Goal: Check status: Check status

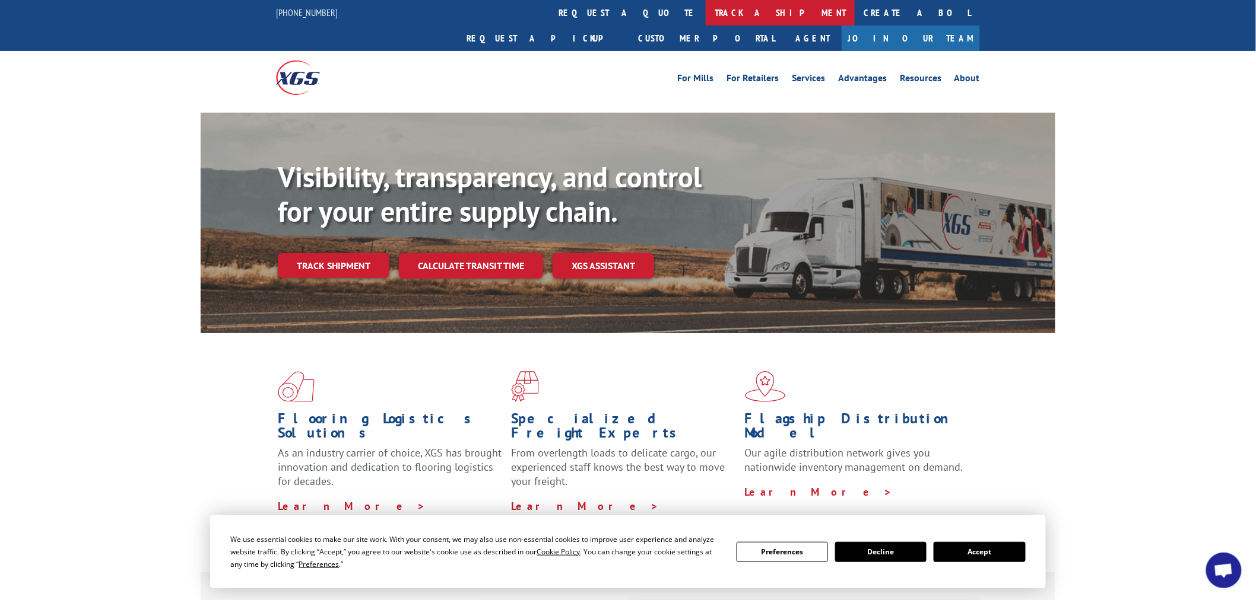
click at [705, 14] on link "track a shipment" at bounding box center [779, 13] width 149 height 26
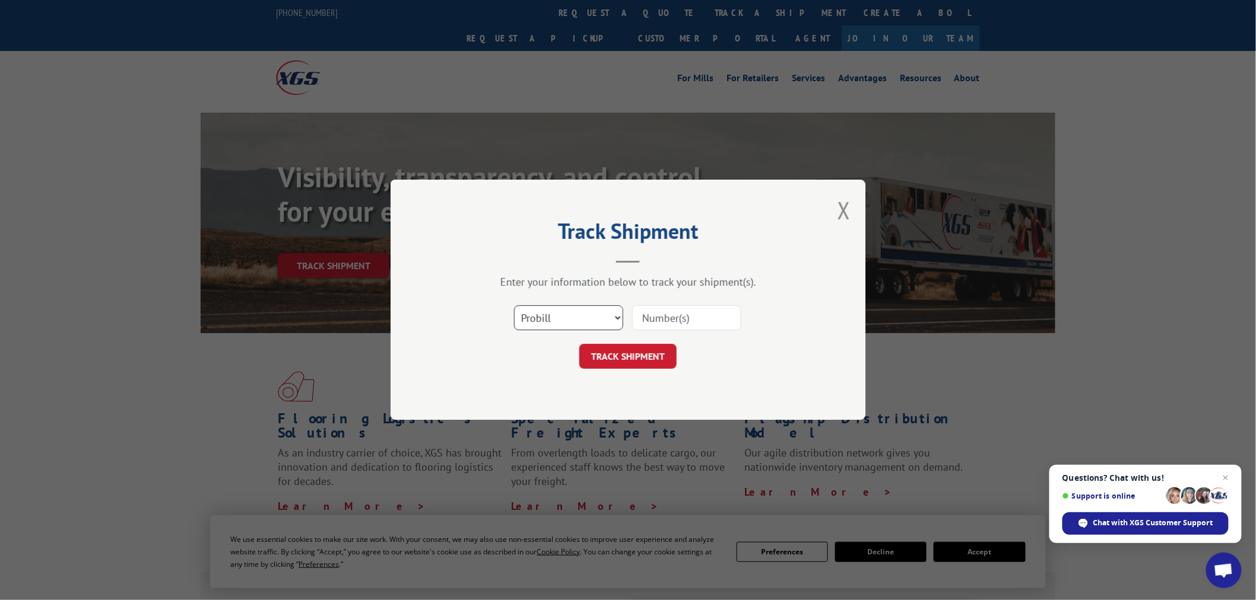
click at [595, 317] on select "Select category... Probill BOL PO" at bounding box center [568, 318] width 109 height 25
click at [514, 306] on select "Select category... Probill BOL PO" at bounding box center [568, 318] width 109 height 25
click at [653, 323] on input at bounding box center [686, 318] width 109 height 25
paste input "0408573784"
type input "0408573784"
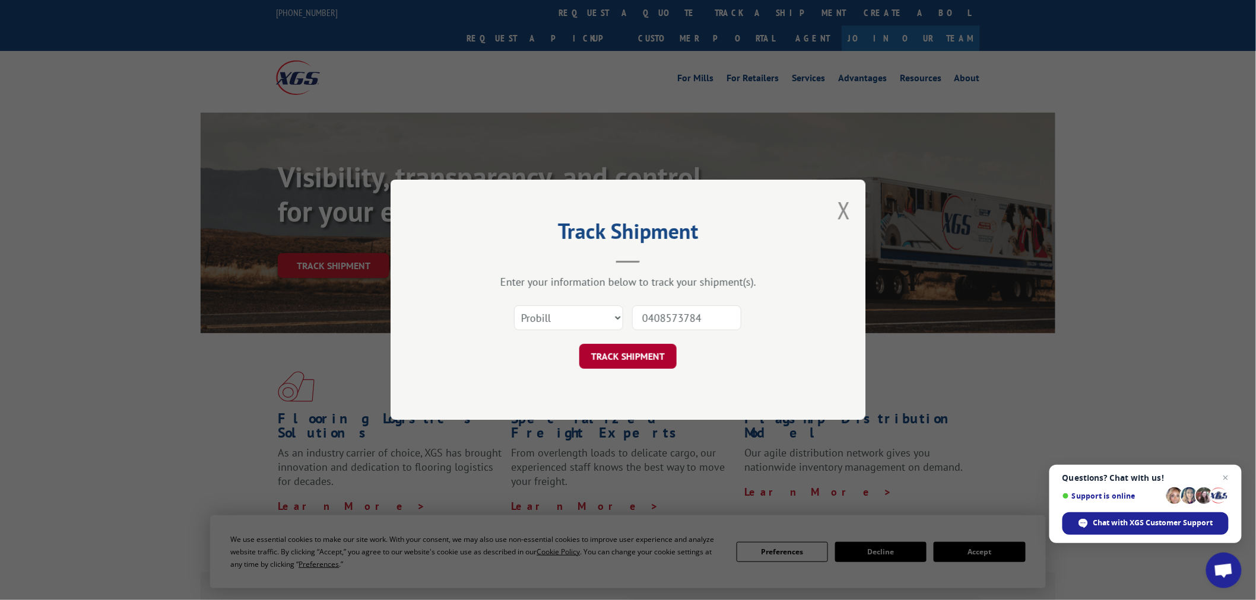
click at [643, 354] on button "TRACK SHIPMENT" at bounding box center [627, 357] width 97 height 25
